Goal: Task Accomplishment & Management: Manage account settings

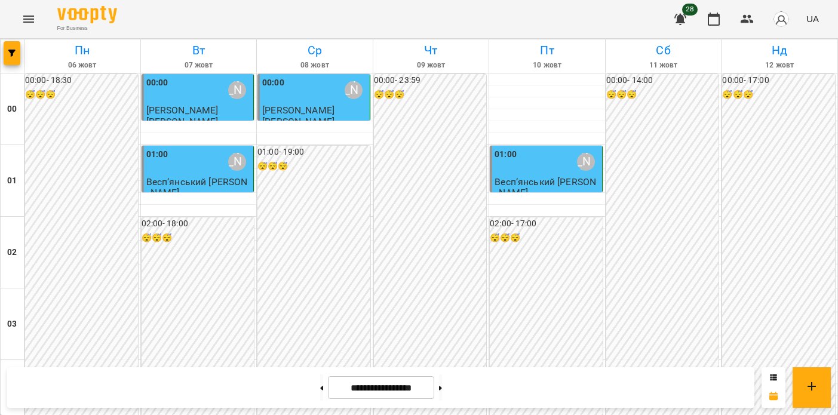
scroll to position [1041, 0]
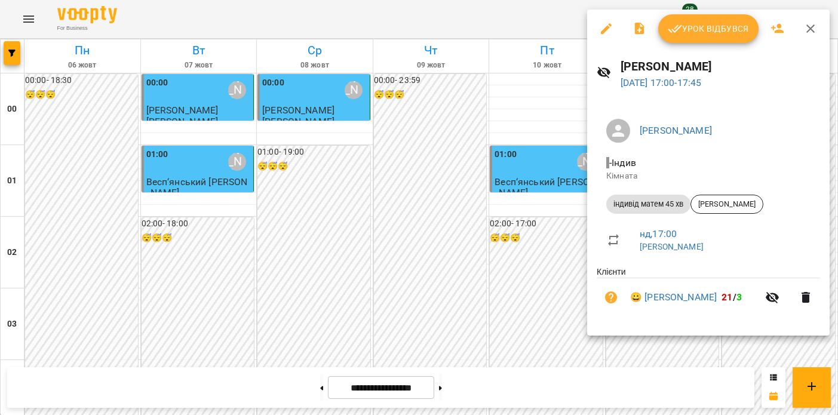
click at [689, 30] on span "Урок відбувся" at bounding box center [708, 29] width 81 height 14
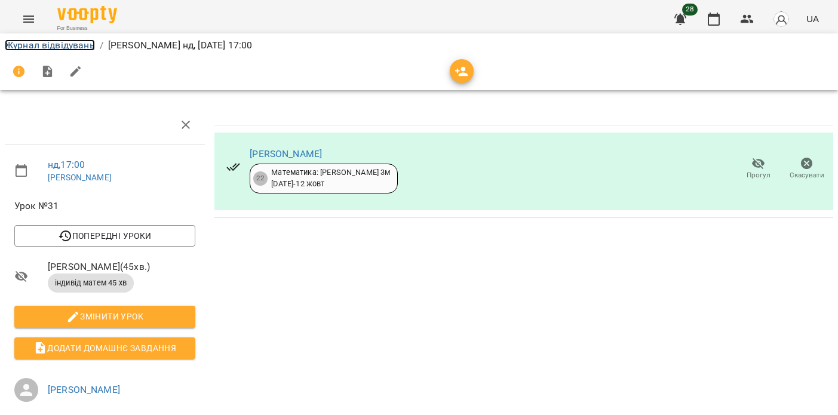
click at [53, 44] on link "Журнал відвідувань" at bounding box center [50, 44] width 90 height 11
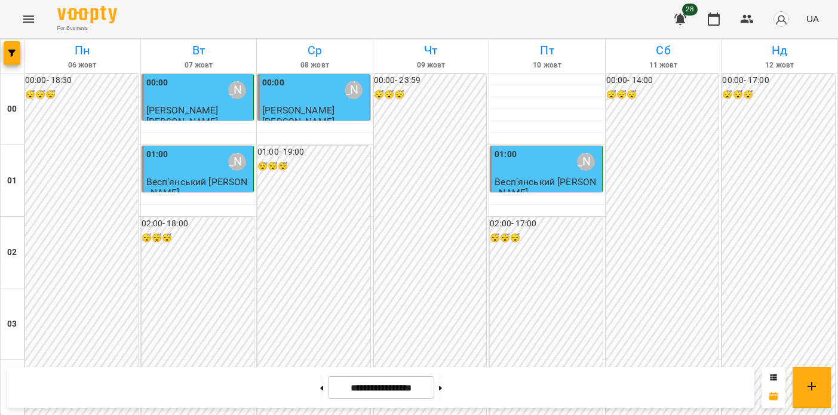
scroll to position [1226, 0]
click at [320, 388] on button at bounding box center [321, 388] width 3 height 26
type input "**********"
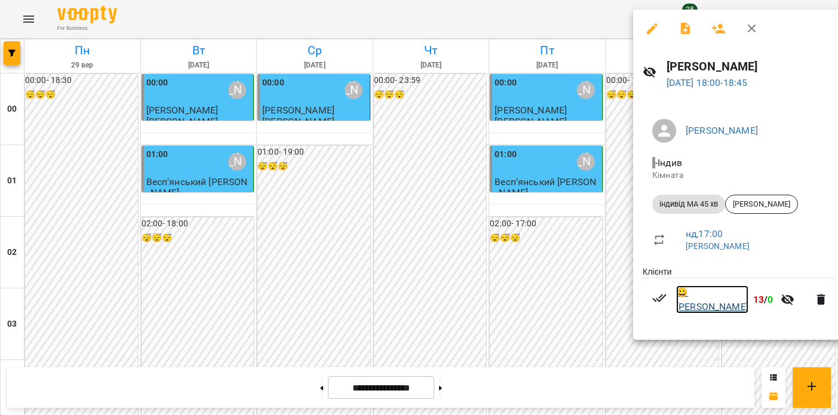
click at [688, 293] on link "😀 [PERSON_NAME]" at bounding box center [712, 300] width 72 height 28
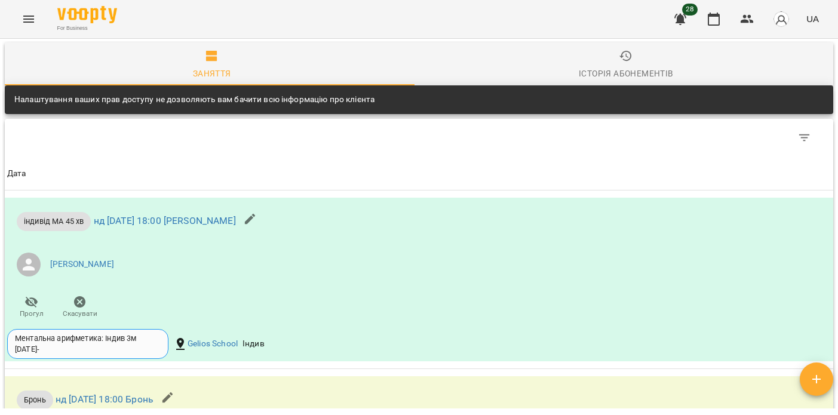
scroll to position [221, 0]
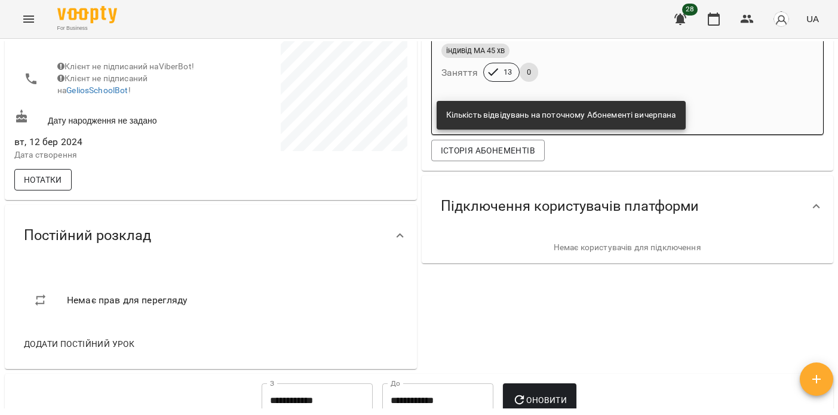
click at [51, 187] on span "Нотатки" at bounding box center [43, 180] width 38 height 14
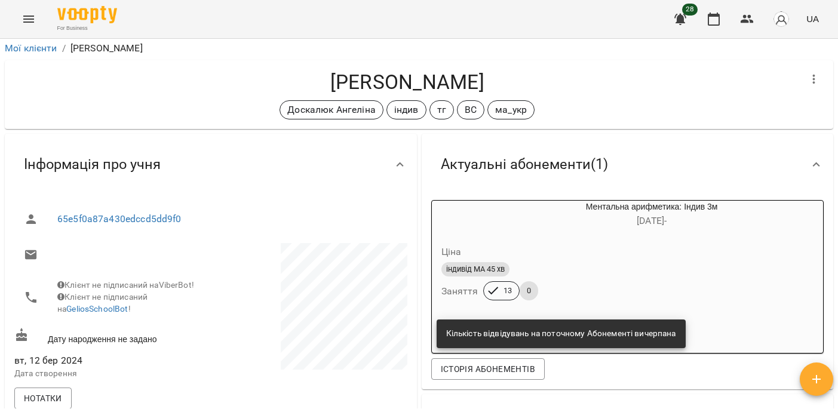
scroll to position [0, 0]
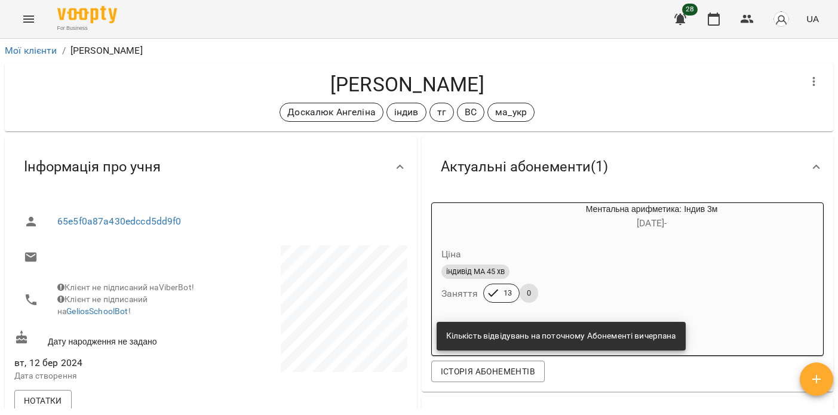
click at [30, 20] on icon "Menu" at bounding box center [29, 19] width 14 height 14
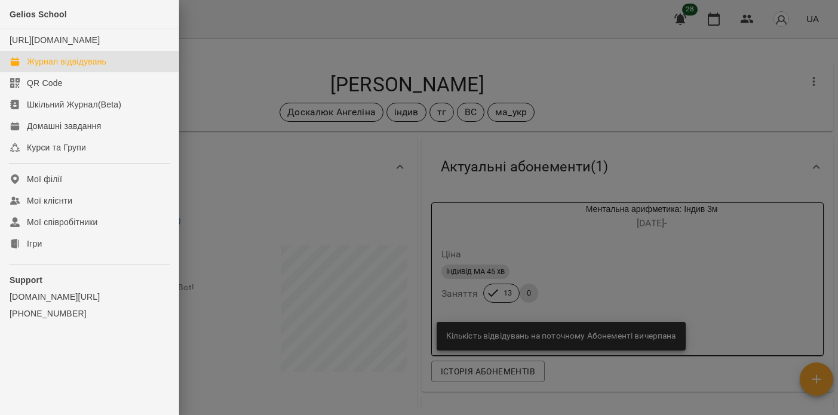
click at [38, 68] on div "Журнал відвідувань" at bounding box center [66, 62] width 79 height 12
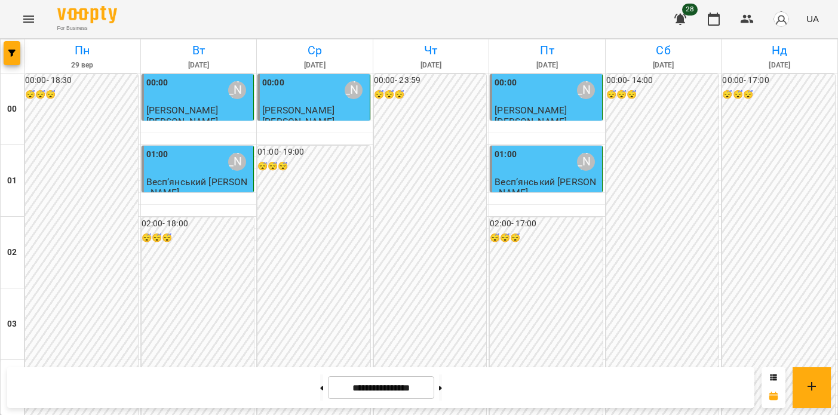
scroll to position [1226, 0]
click at [442, 381] on button at bounding box center [440, 388] width 3 height 26
type input "**********"
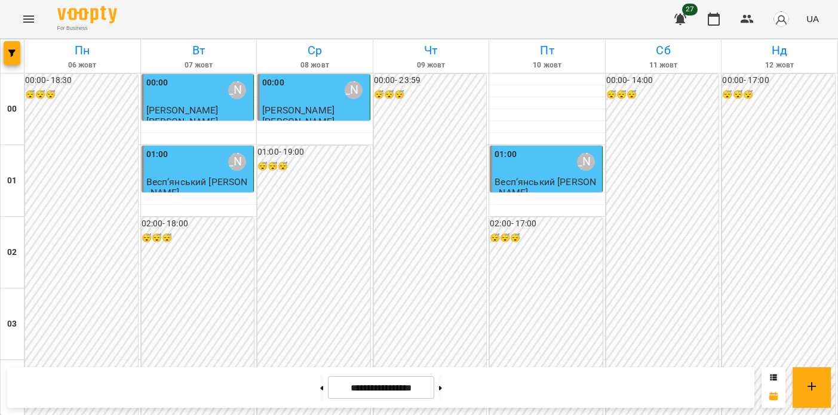
scroll to position [1121, 0]
